Goal: Transaction & Acquisition: Subscribe to service/newsletter

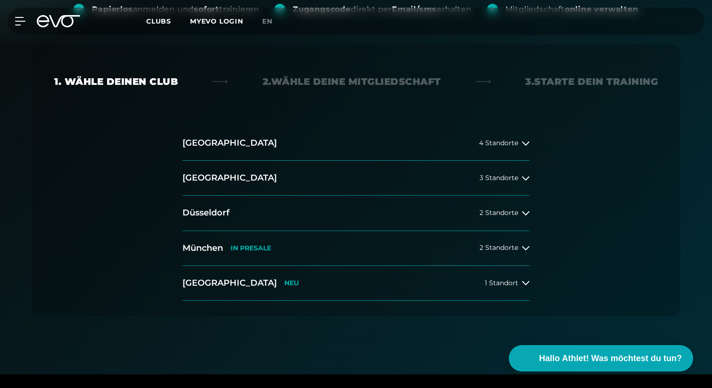
scroll to position [166, 0]
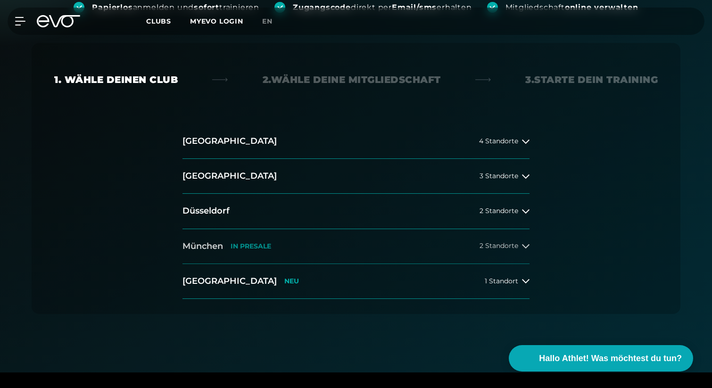
click at [516, 247] on span "2 Standorte" at bounding box center [499, 245] width 39 height 7
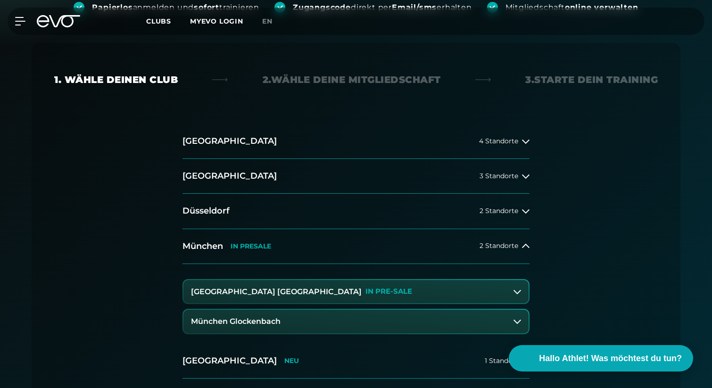
click at [344, 325] on button "München Glockenbach" at bounding box center [355, 322] width 345 height 24
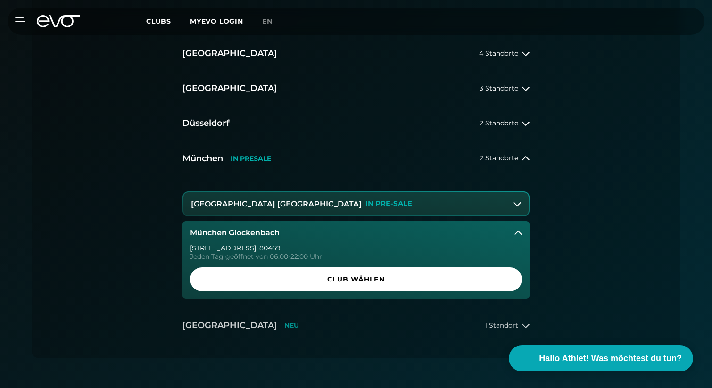
scroll to position [253, 0]
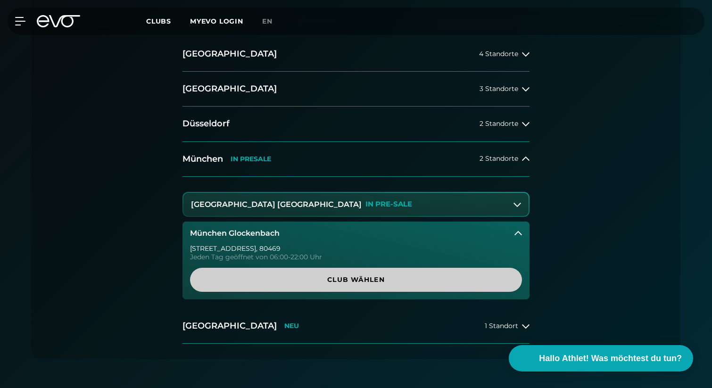
click at [333, 277] on span "Club wählen" at bounding box center [356, 280] width 287 height 10
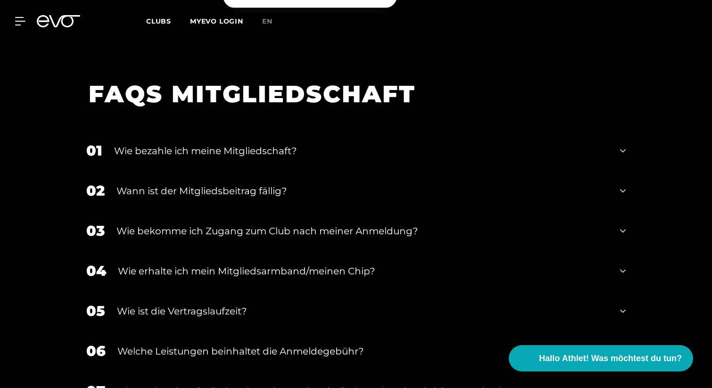
scroll to position [1577, 0]
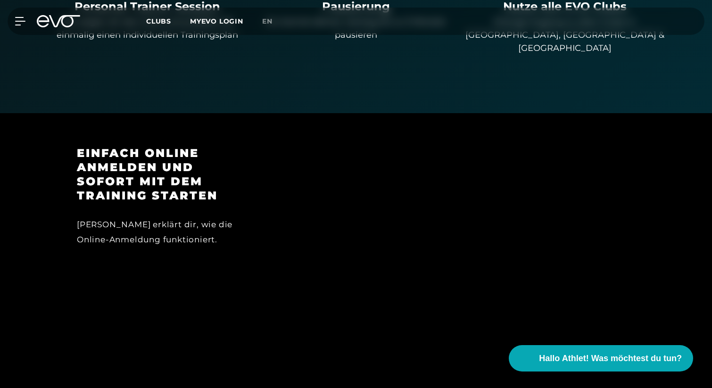
scroll to position [864, 0]
